Goal: Navigation & Orientation: Find specific page/section

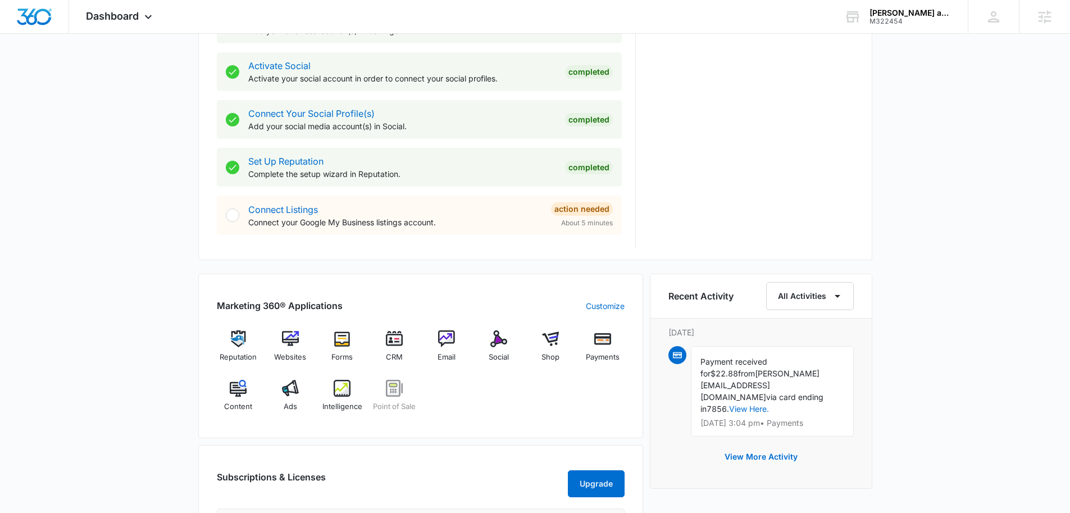
scroll to position [459, 0]
click at [552, 340] on img at bounding box center [550, 338] width 17 height 17
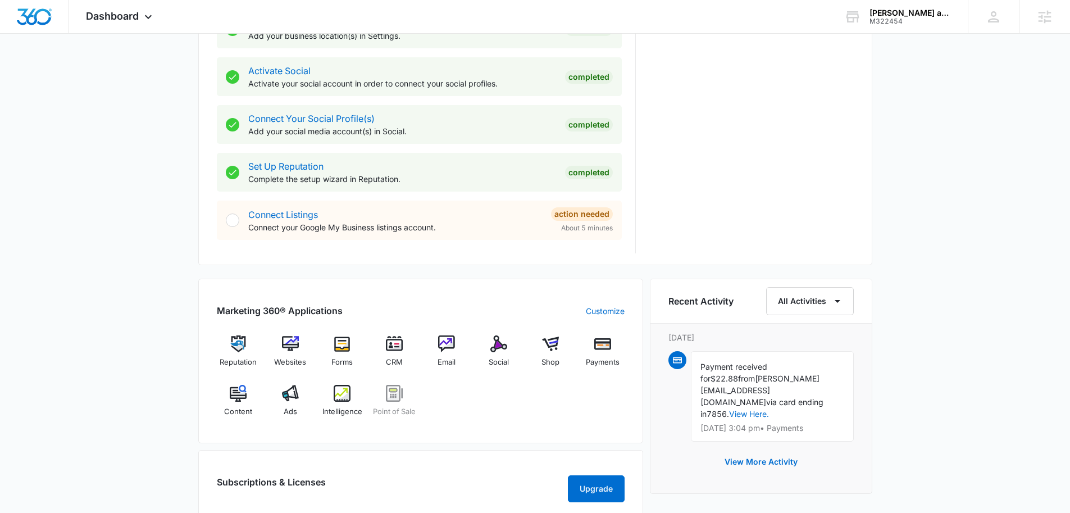
scroll to position [703, 0]
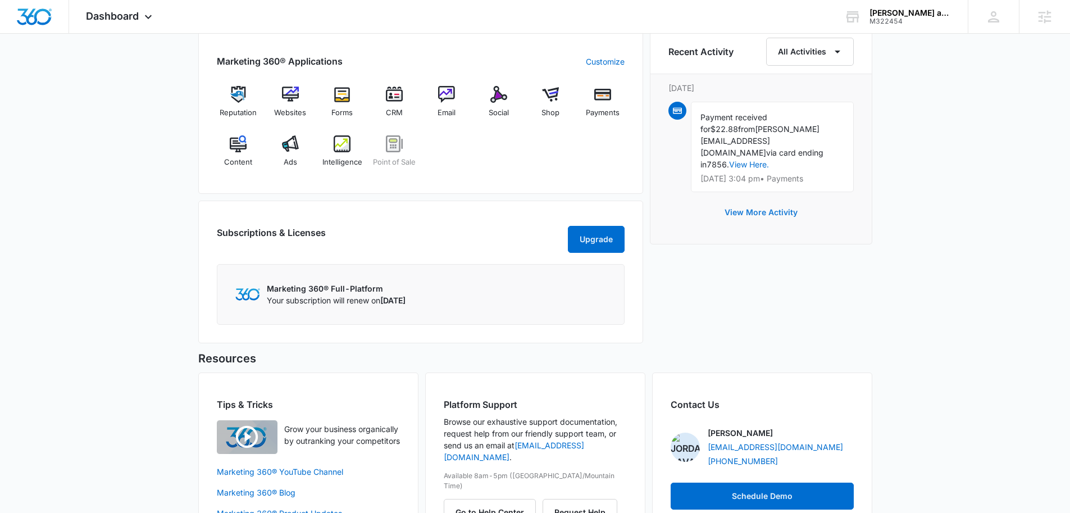
click at [774, 199] on button "View More Activity" at bounding box center [762, 212] width 96 height 27
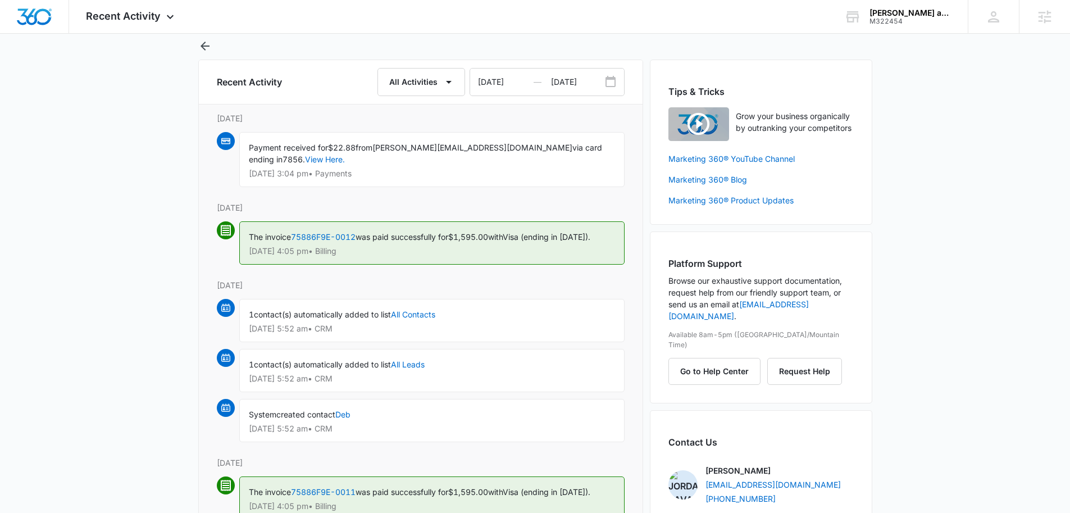
scroll to position [16, 0]
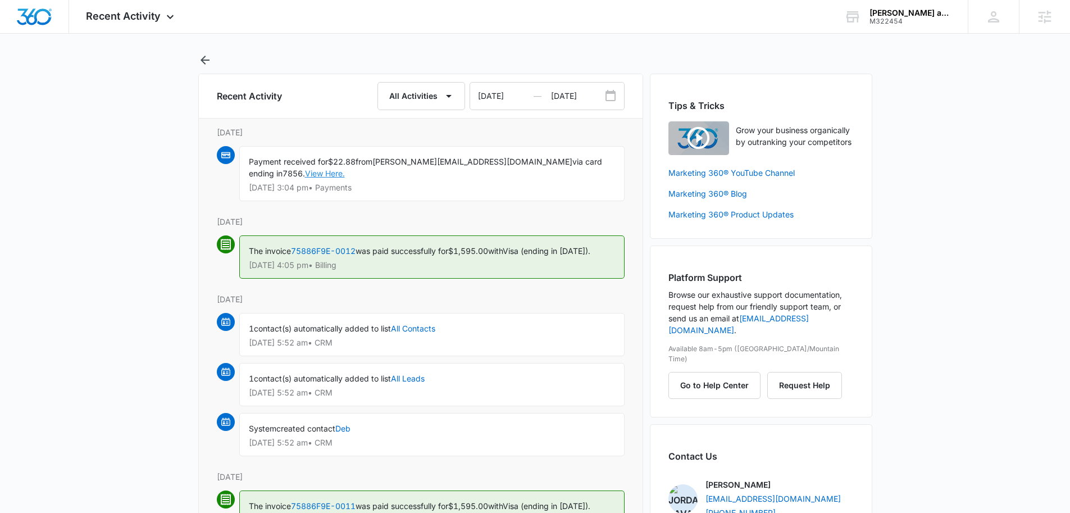
click at [305, 173] on link "View Here." at bounding box center [325, 174] width 40 height 10
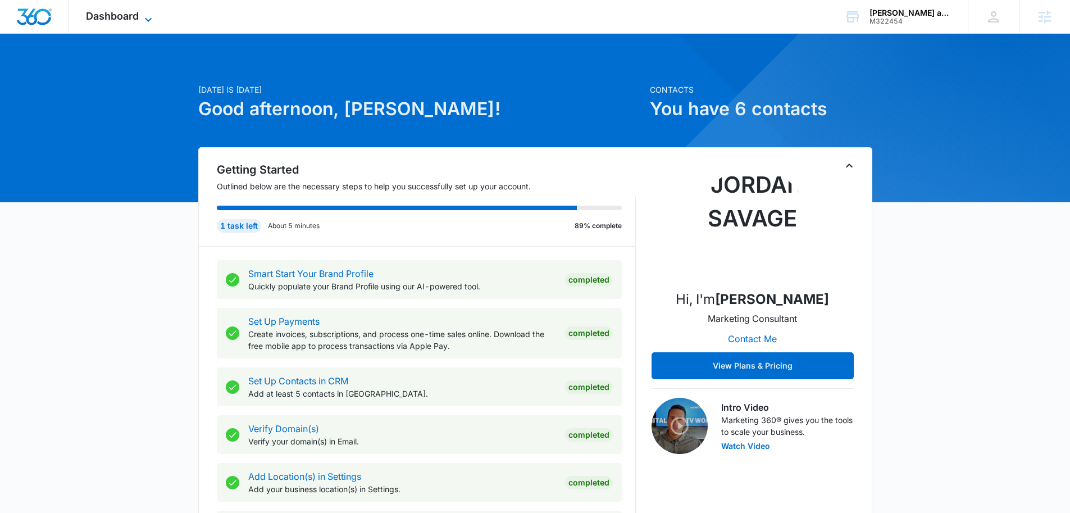
click at [150, 17] on icon at bounding box center [148, 19] width 13 height 13
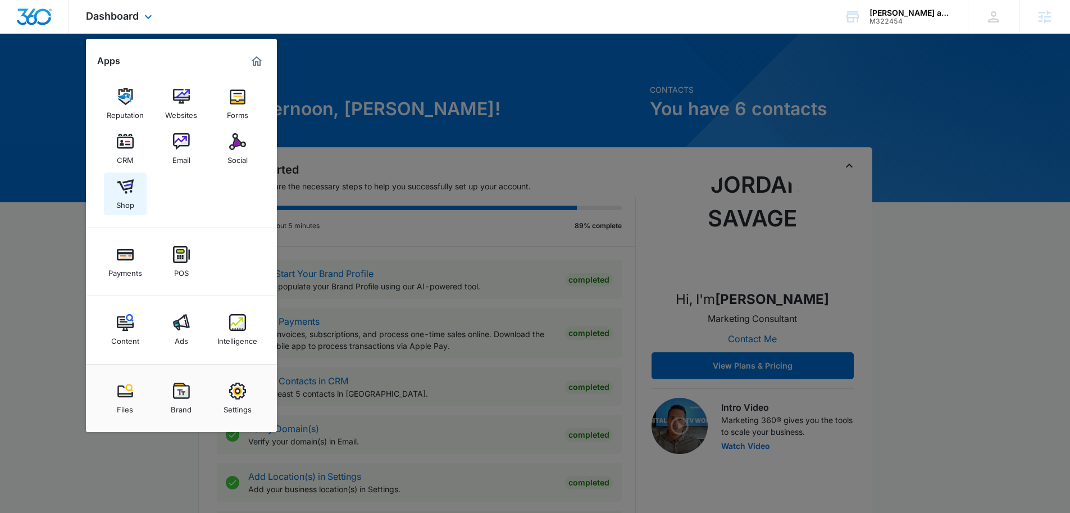
click at [131, 185] on img at bounding box center [125, 186] width 17 height 17
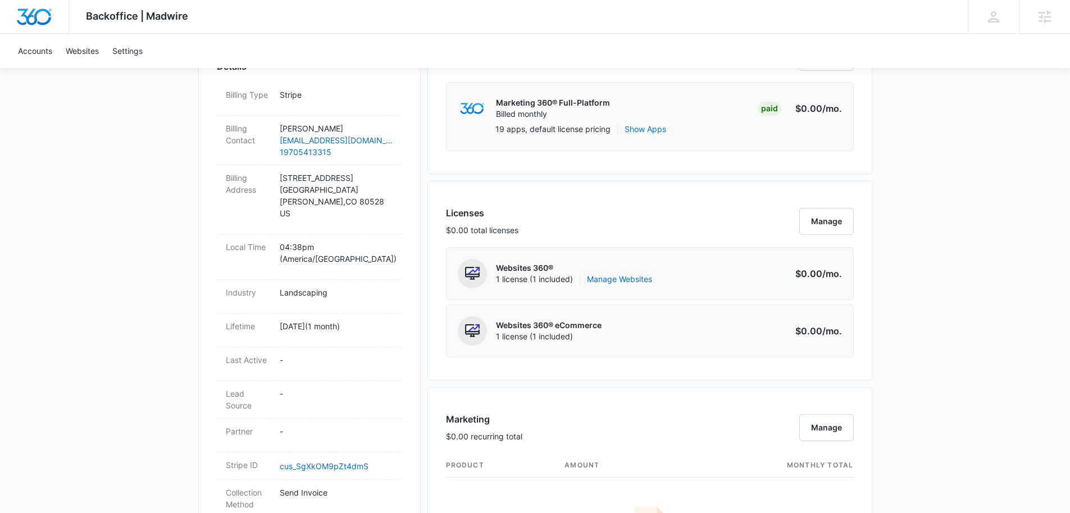
scroll to position [365, 0]
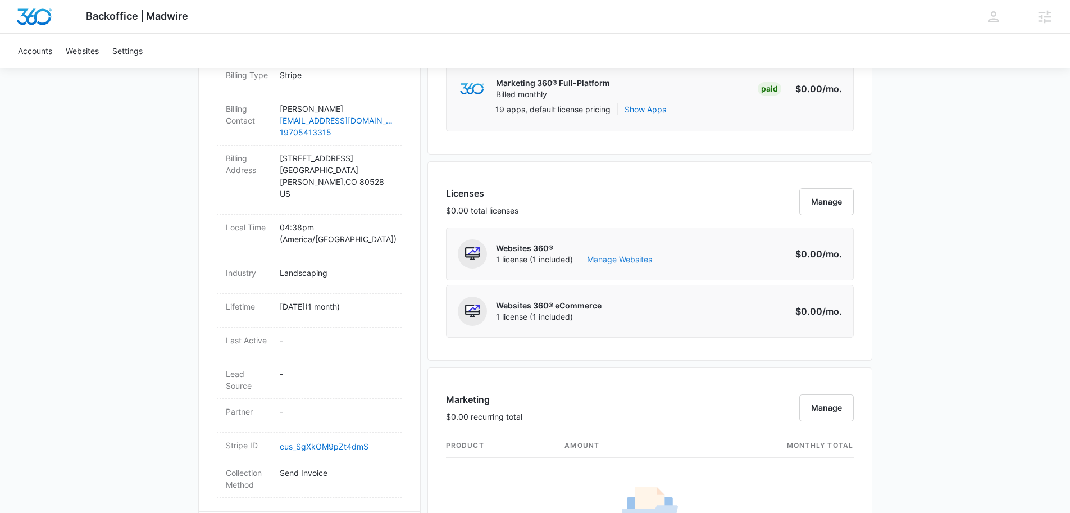
click at [624, 259] on link "Manage Websites" at bounding box center [619, 259] width 65 height 11
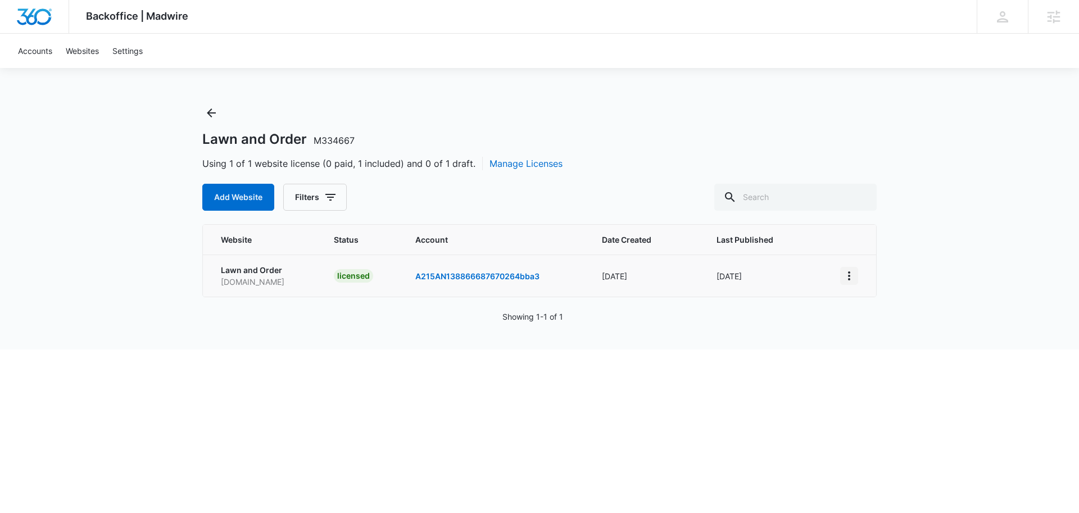
click at [850, 278] on icon "View More" at bounding box center [848, 275] width 13 height 13
click at [882, 338] on link "Visit Website" at bounding box center [877, 341] width 47 height 10
click at [852, 276] on icon "View More" at bounding box center [848, 275] width 13 height 13
click at [870, 321] on link "Edit Website" at bounding box center [877, 324] width 46 height 10
